Goal: Task Accomplishment & Management: Manage account settings

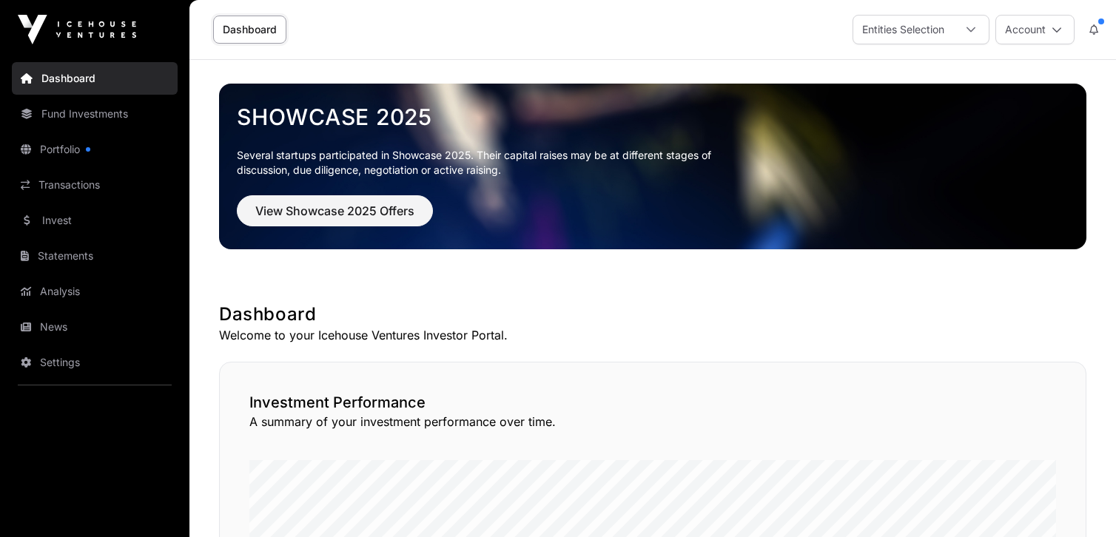
click at [50, 150] on link "Portfolio" at bounding box center [95, 149] width 166 height 33
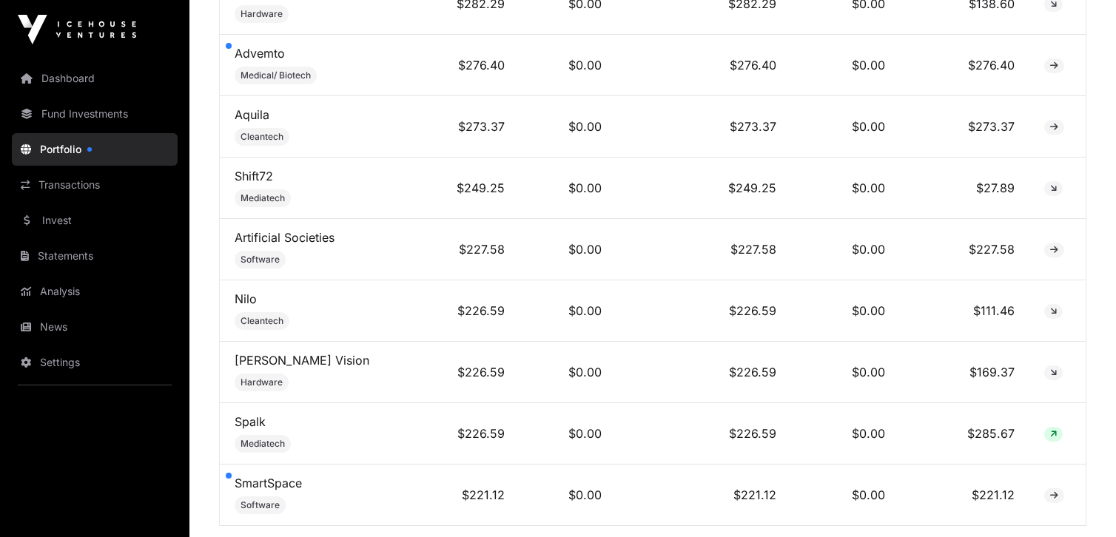
scroll to position [4143, 0]
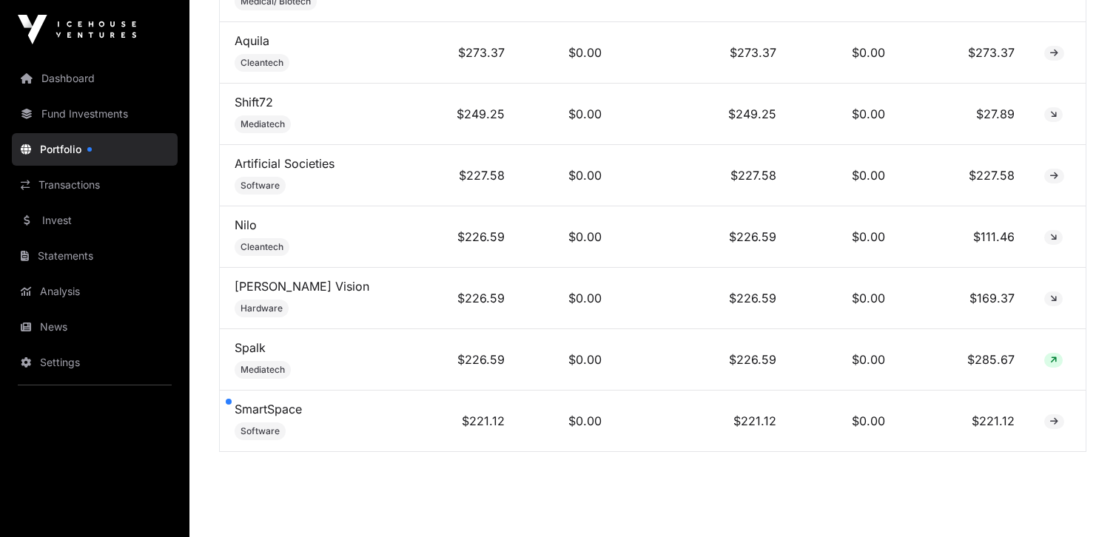
click at [92, 113] on link "Fund Investments" at bounding box center [95, 114] width 166 height 33
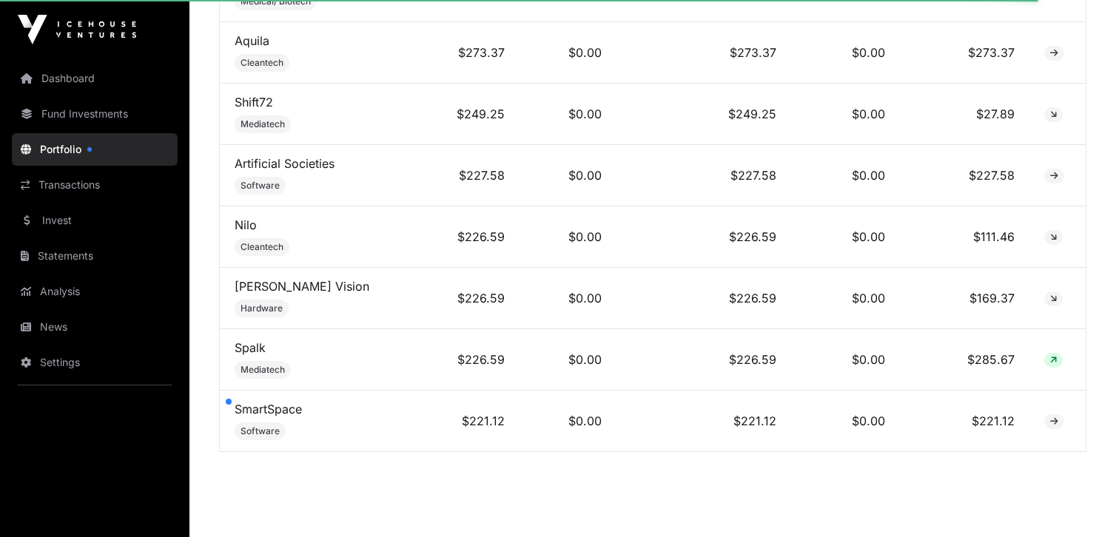
click at [84, 113] on link "Fund Investments" at bounding box center [95, 114] width 166 height 33
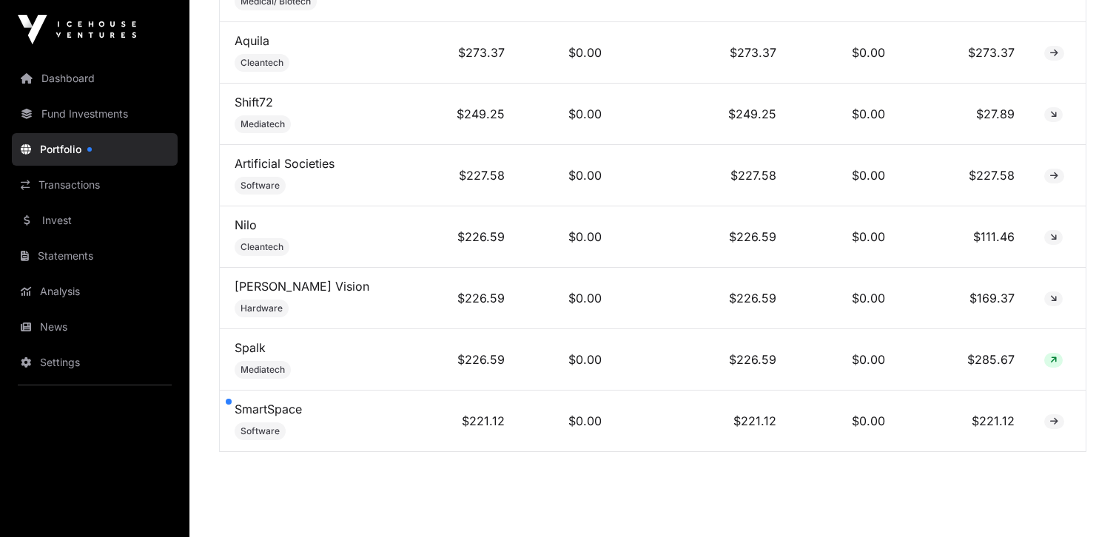
click at [65, 289] on link "Analysis" at bounding box center [95, 291] width 166 height 33
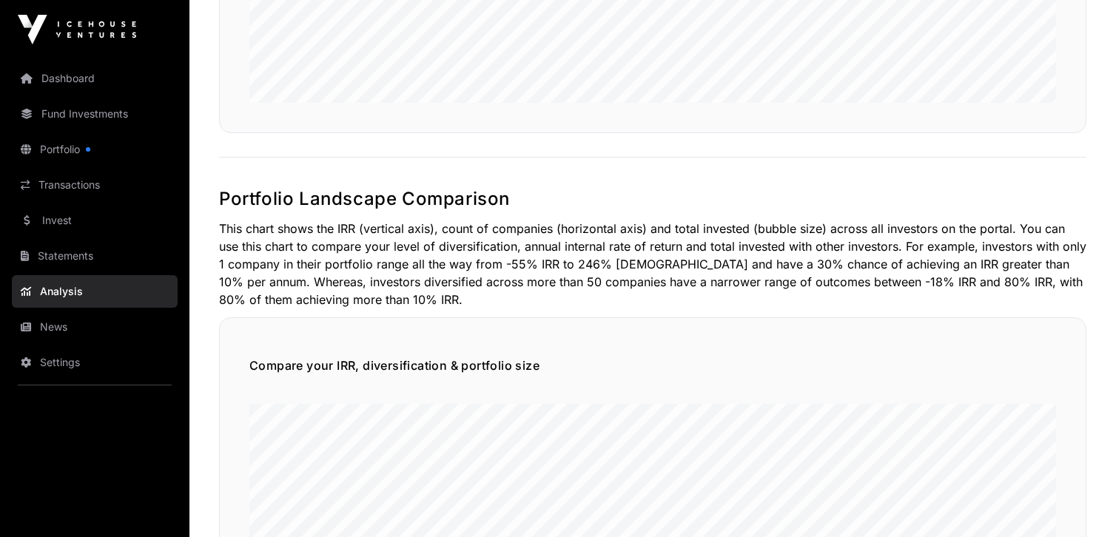
scroll to position [666, 0]
click at [71, 79] on link "Dashboard" at bounding box center [95, 78] width 166 height 33
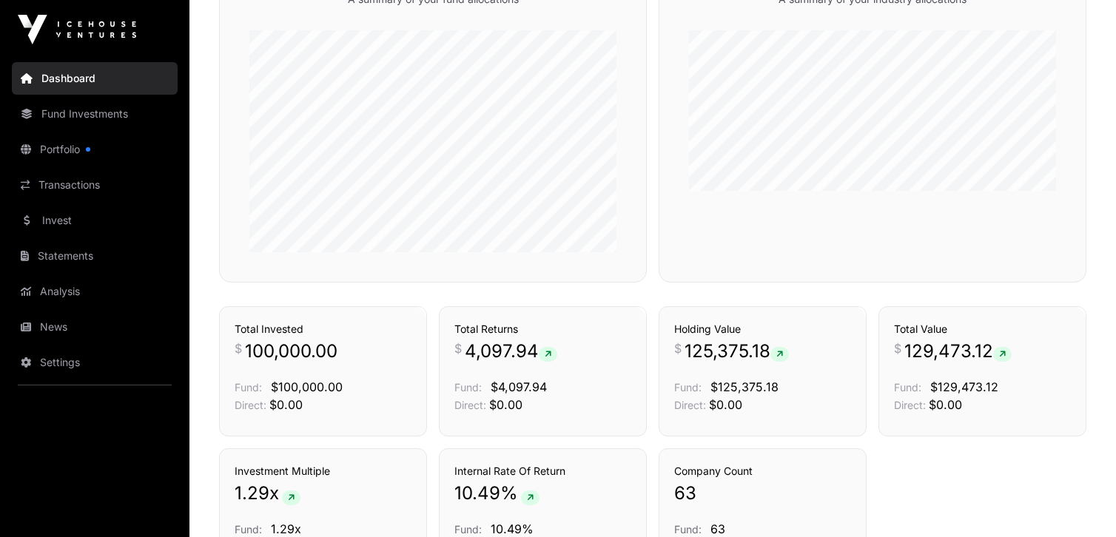
scroll to position [630, 0]
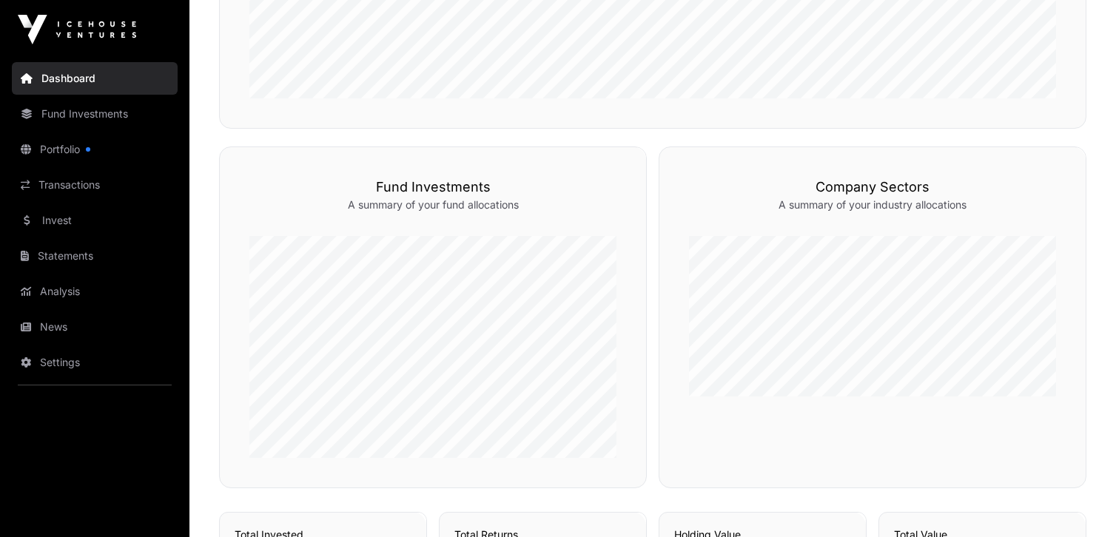
click at [64, 360] on link "Settings" at bounding box center [95, 362] width 166 height 33
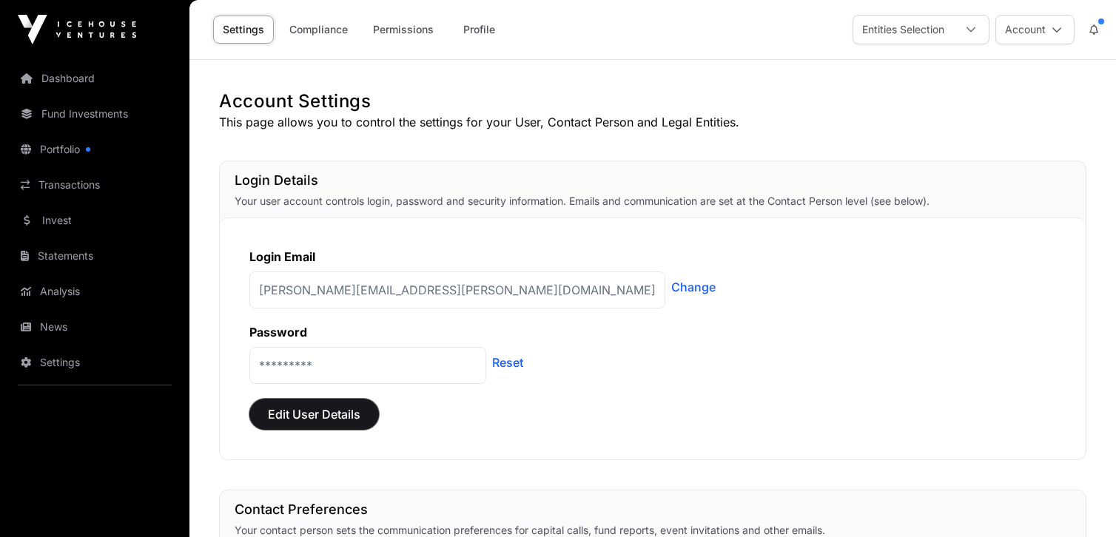
click at [299, 411] on span "Edit User Details" at bounding box center [314, 414] width 92 height 18
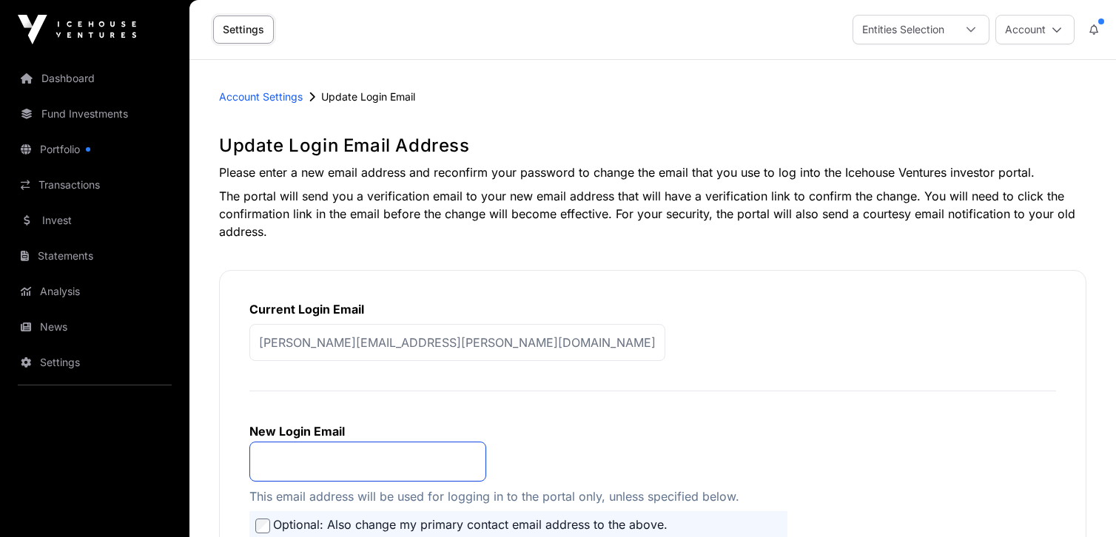
type input "**********"
click at [265, 94] on span "Account Settings" at bounding box center [261, 96] width 84 height 13
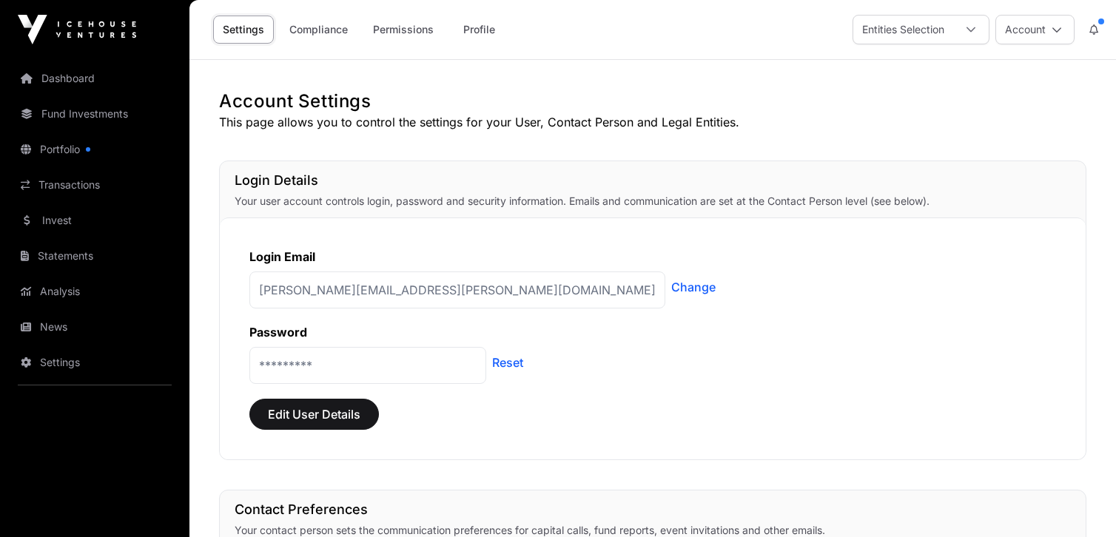
click at [81, 76] on link "Dashboard" at bounding box center [95, 78] width 166 height 33
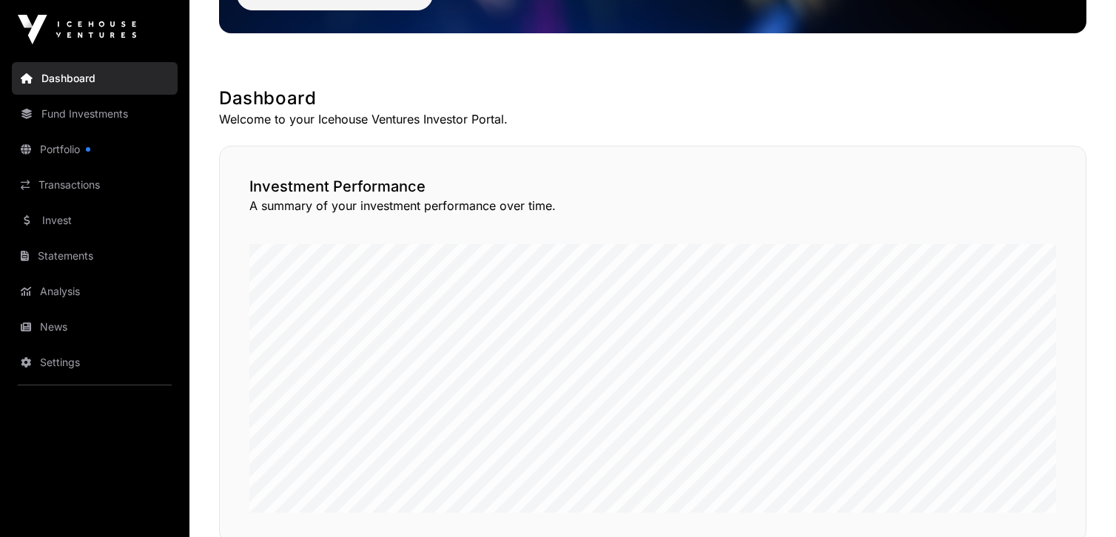
scroll to position [148, 0]
